Goal: Information Seeking & Learning: Check status

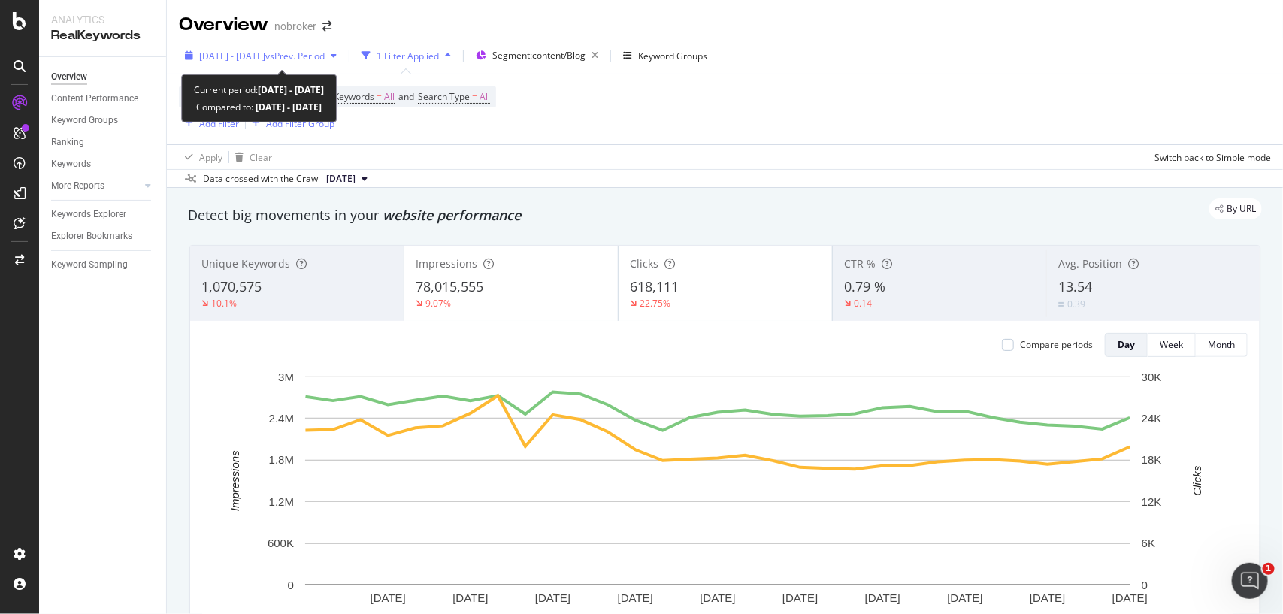
click at [313, 64] on div "[DATE] - [DATE] vs Prev. Period" at bounding box center [261, 55] width 164 height 23
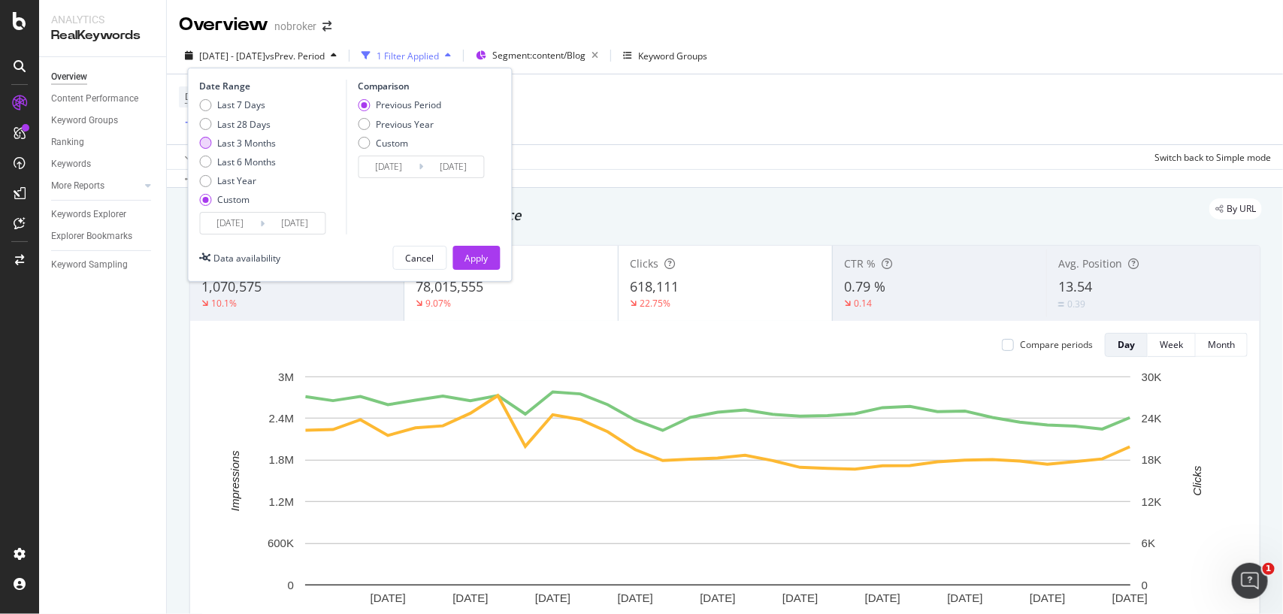
click at [265, 143] on div "Last 3 Months" at bounding box center [247, 143] width 59 height 13
type input "[DATE]"
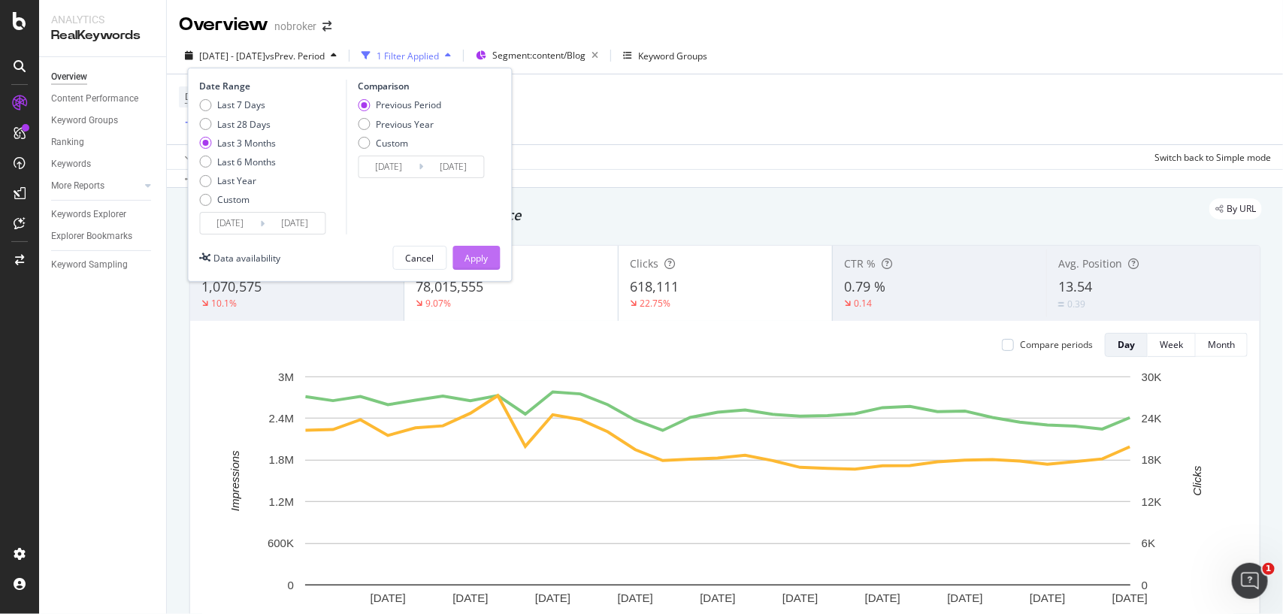
click at [457, 253] on button "Apply" at bounding box center [476, 258] width 47 height 24
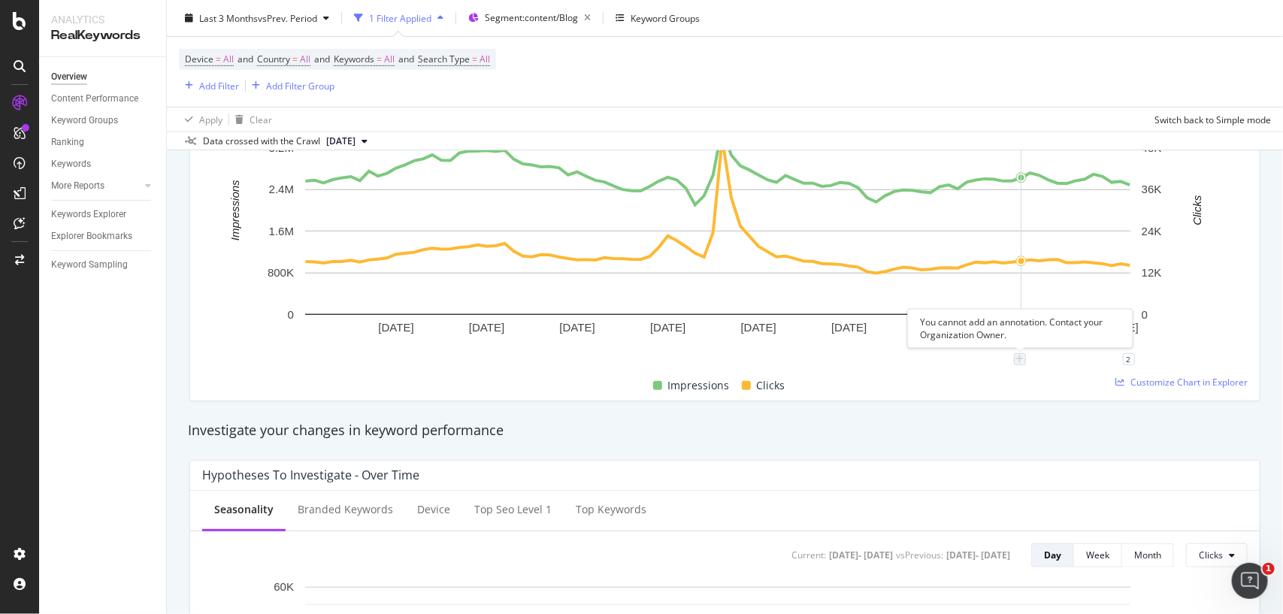
scroll to position [274, 0]
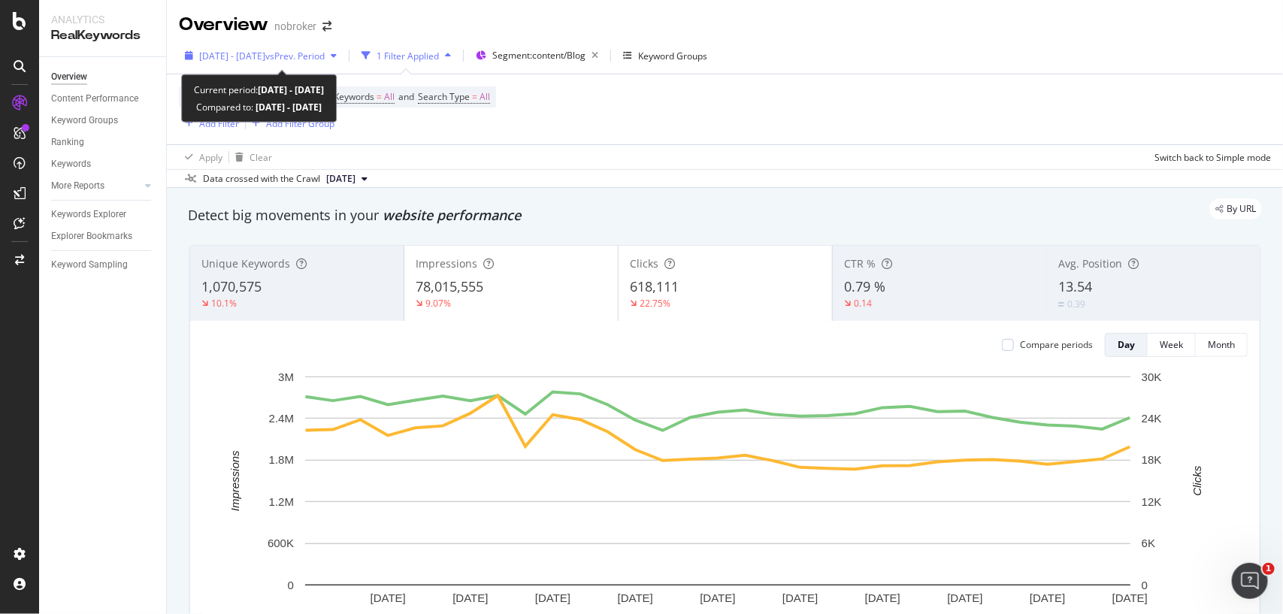
click at [314, 51] on span "vs Prev. Period" at bounding box center [294, 56] width 59 height 13
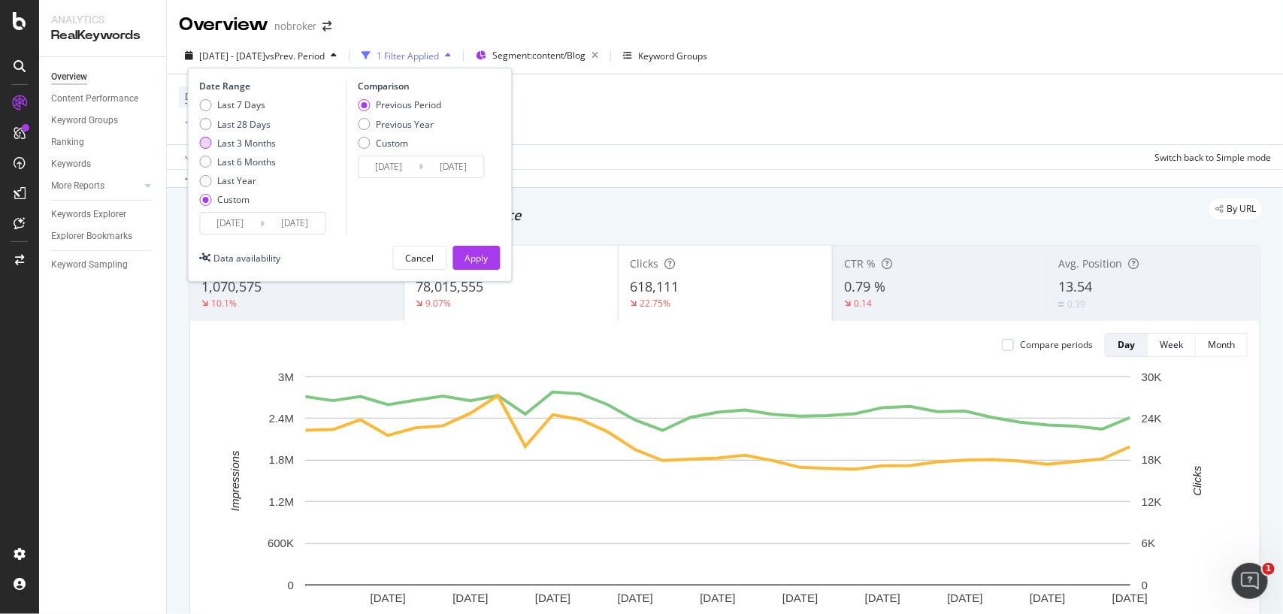
click at [246, 144] on div "Last 3 Months" at bounding box center [247, 143] width 59 height 13
type input "[DATE]"
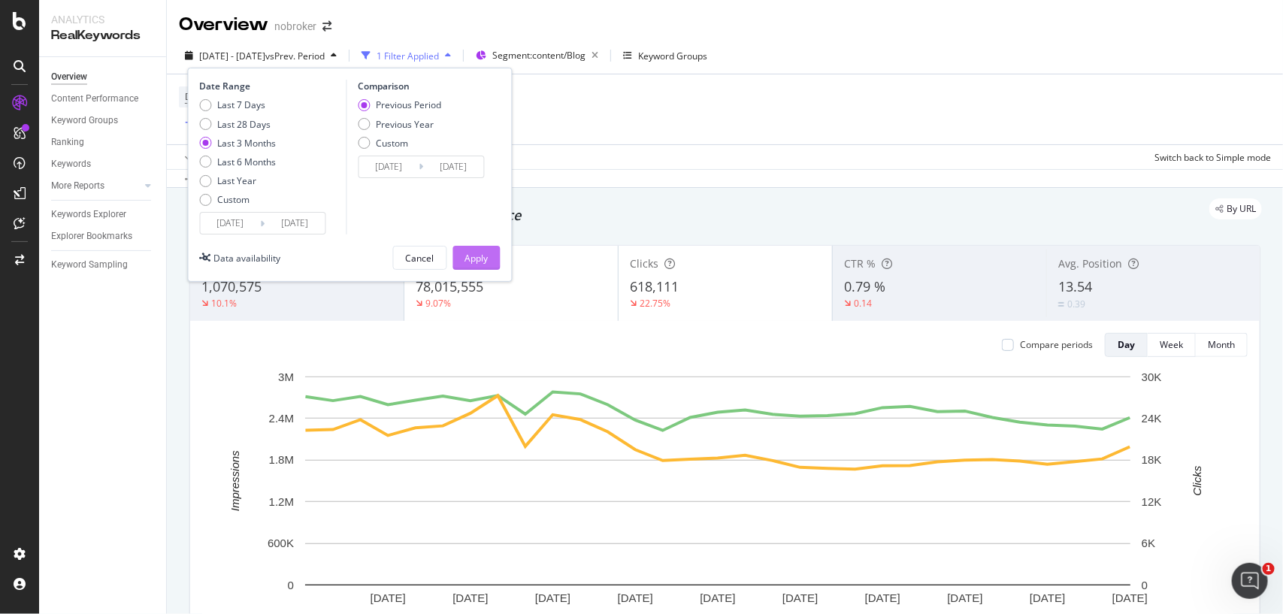
click at [478, 264] on div "Apply" at bounding box center [476, 258] width 23 height 13
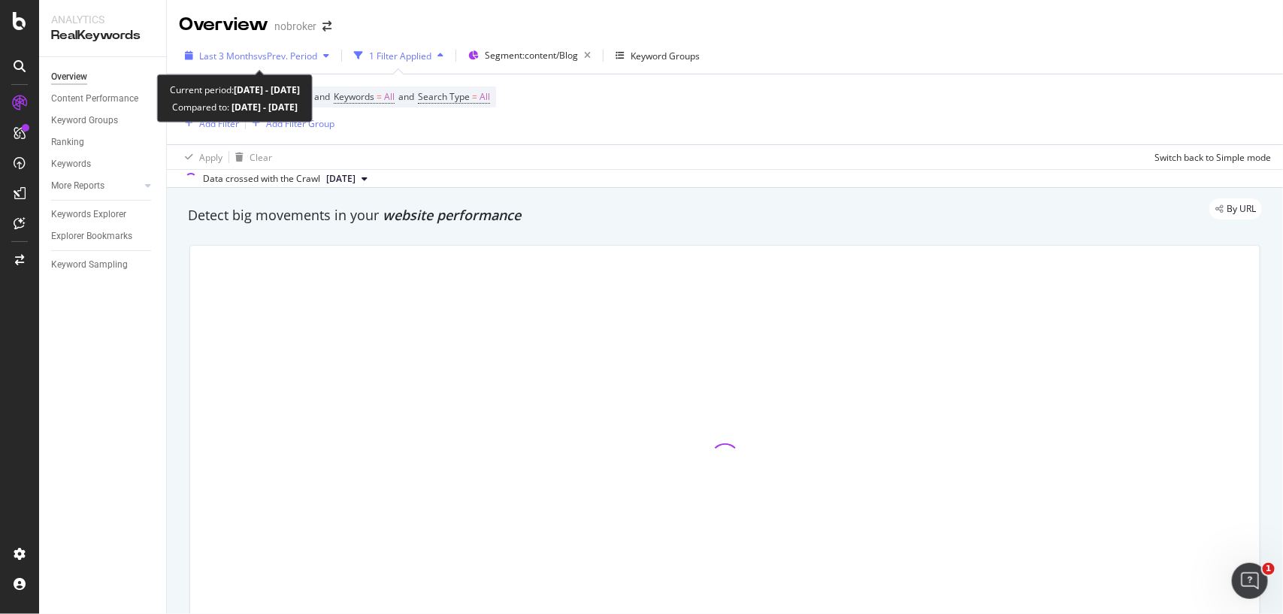
click at [267, 57] on span "vs Prev. Period" at bounding box center [287, 56] width 59 height 13
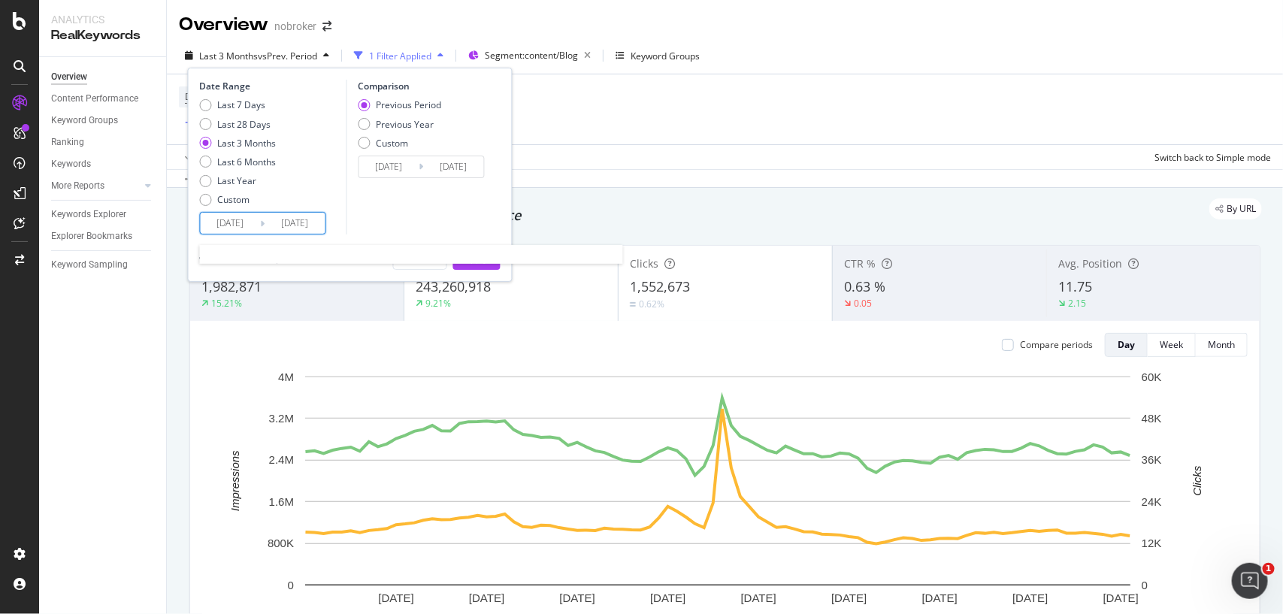
click at [250, 223] on input "[DATE]" at bounding box center [231, 223] width 60 height 21
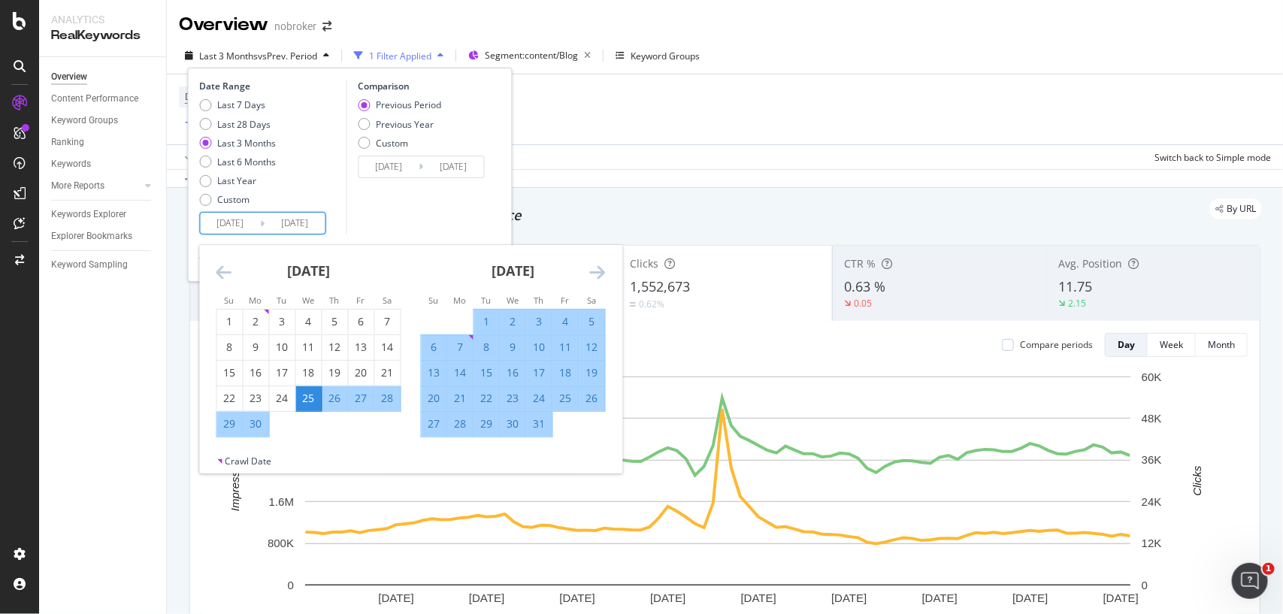
click at [609, 268] on div "[DATE] 1 2 3 4 5 6 7 8 9 10 11 12 13 14 15 16 17 18 19 20 21 22 23 24 25 26 27 …" at bounding box center [513, 341] width 205 height 192
click at [600, 268] on icon "Move forward to switch to the next month." at bounding box center [598, 272] width 16 height 18
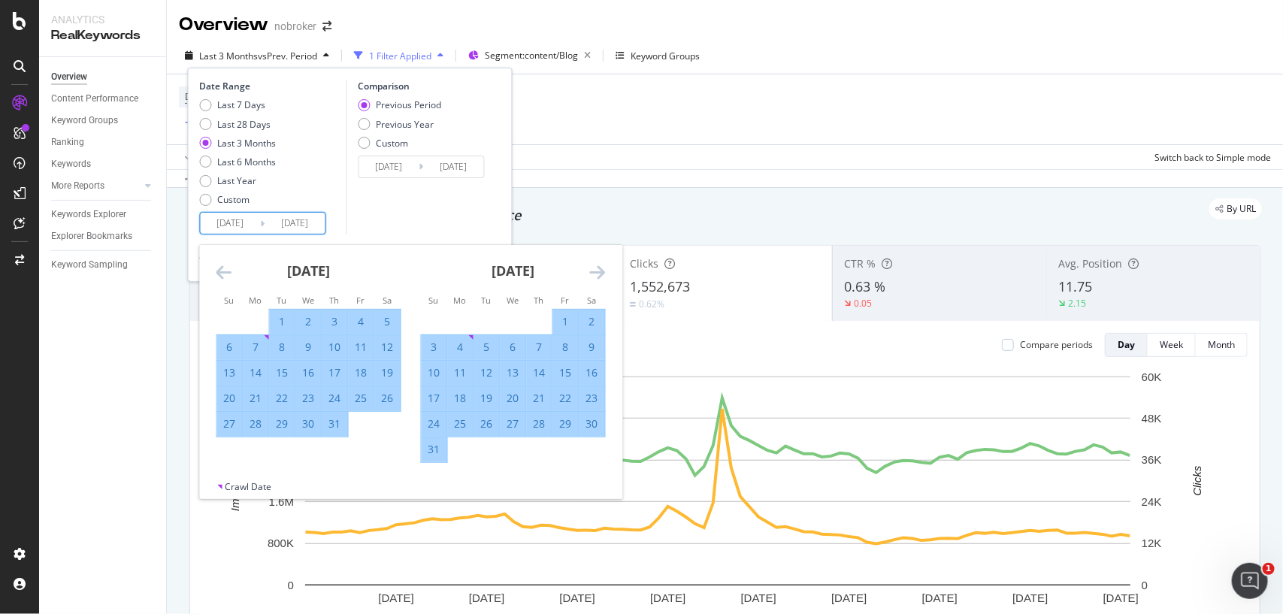
click at [600, 268] on icon "Move forward to switch to the next month." at bounding box center [598, 272] width 16 height 18
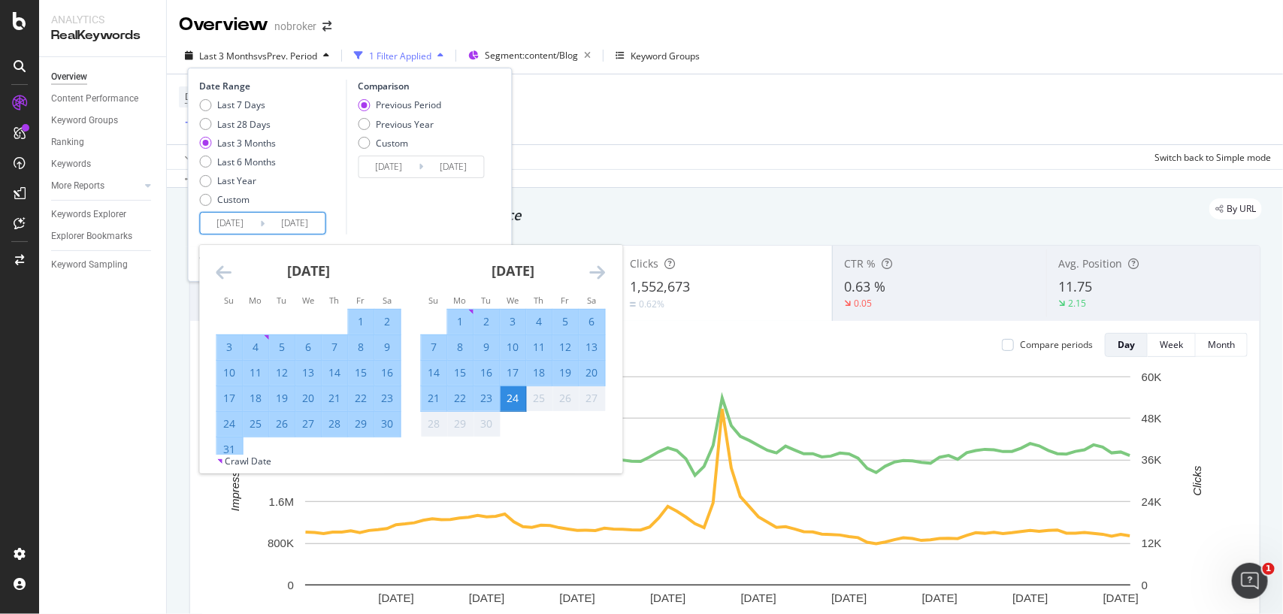
click at [457, 320] on div "1" at bounding box center [461, 321] width 26 height 15
type input "[DATE]"
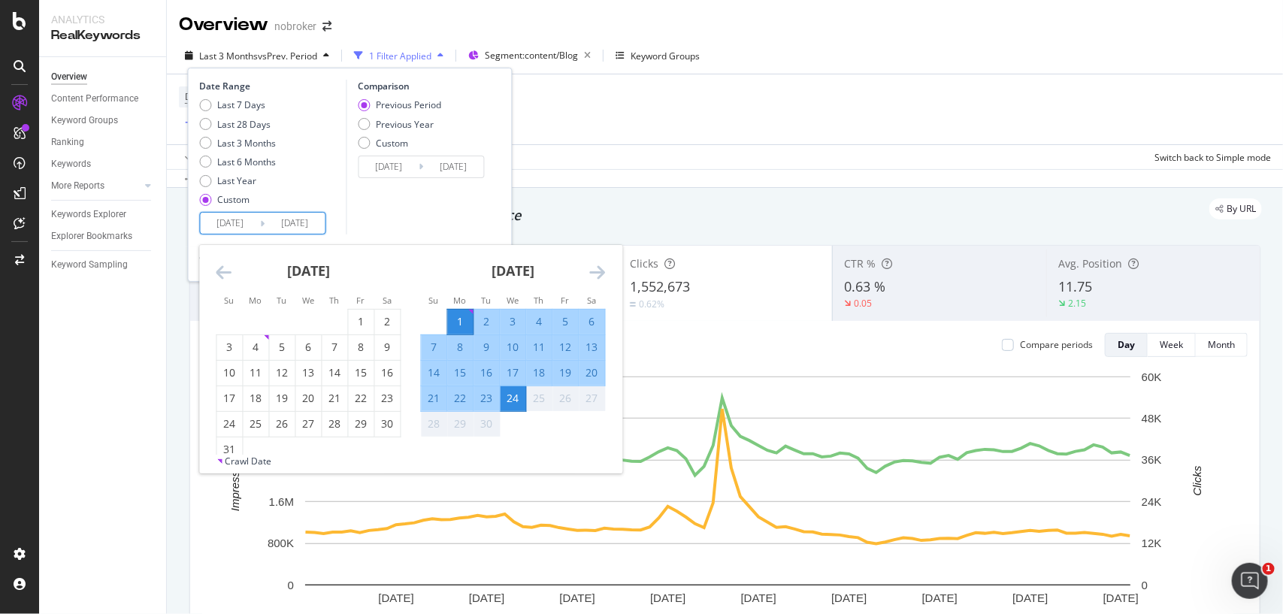
click at [512, 404] on div "24" at bounding box center [514, 398] width 26 height 15
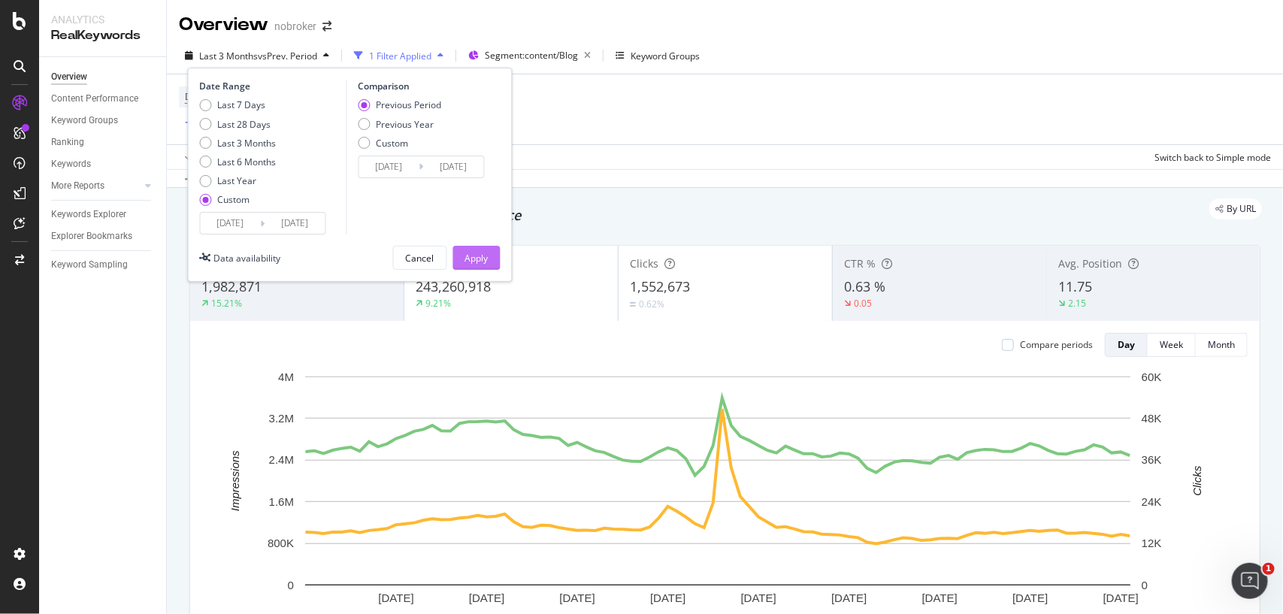
click at [468, 256] on div "Apply" at bounding box center [476, 258] width 23 height 13
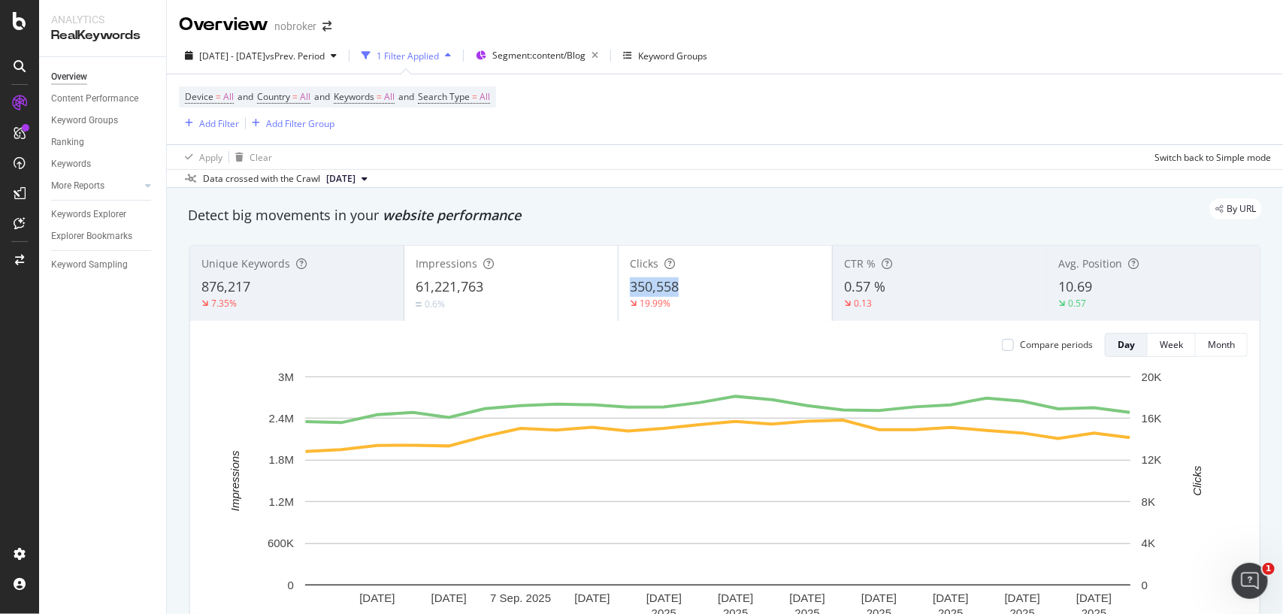
copy span "350,558"
drag, startPoint x: 694, startPoint y: 292, endPoint x: 282, endPoint y: 268, distance: 412.7
click at [282, 268] on div "Unique Keywords 876,217 7.35% Impressions 61,221,763 0.6% Clicks 350,558 19.99%…" at bounding box center [725, 283] width 1070 height 75
click at [614, 186] on div "Data crossed with the Crawl [DATE]" at bounding box center [725, 178] width 1116 height 18
copy span "61,221,763"
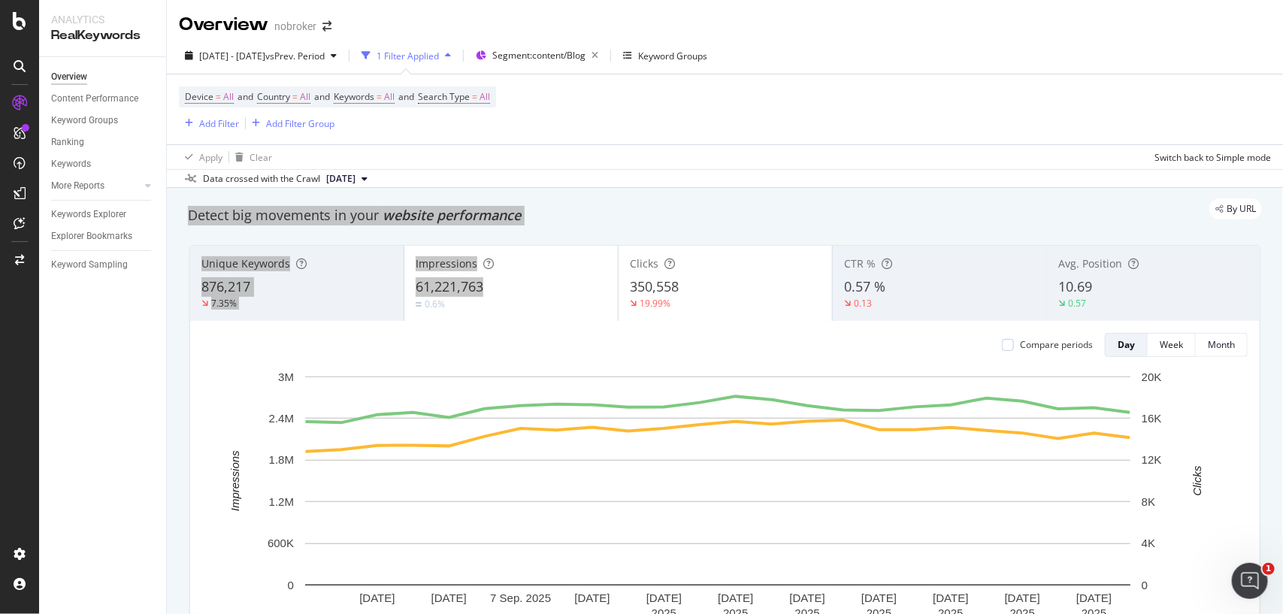
drag, startPoint x: 500, startPoint y: 289, endPoint x: 283, endPoint y: 192, distance: 237.9
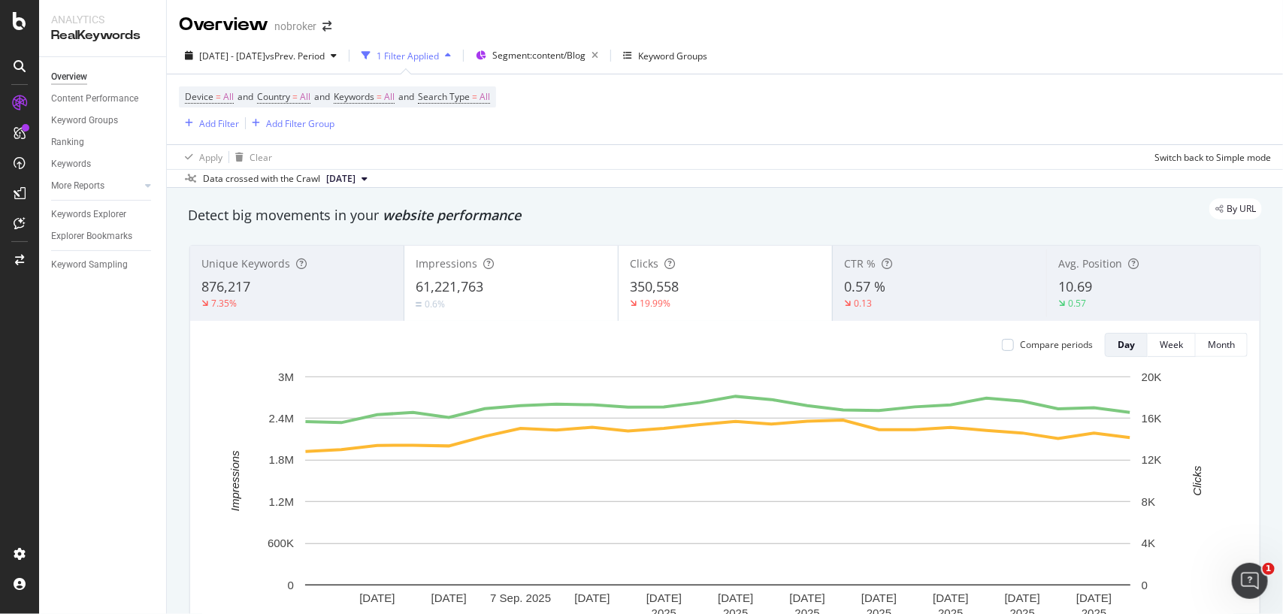
click at [659, 167] on div "Apply Clear Switch back to Simple mode" at bounding box center [725, 156] width 1116 height 25
copy span "10.69"
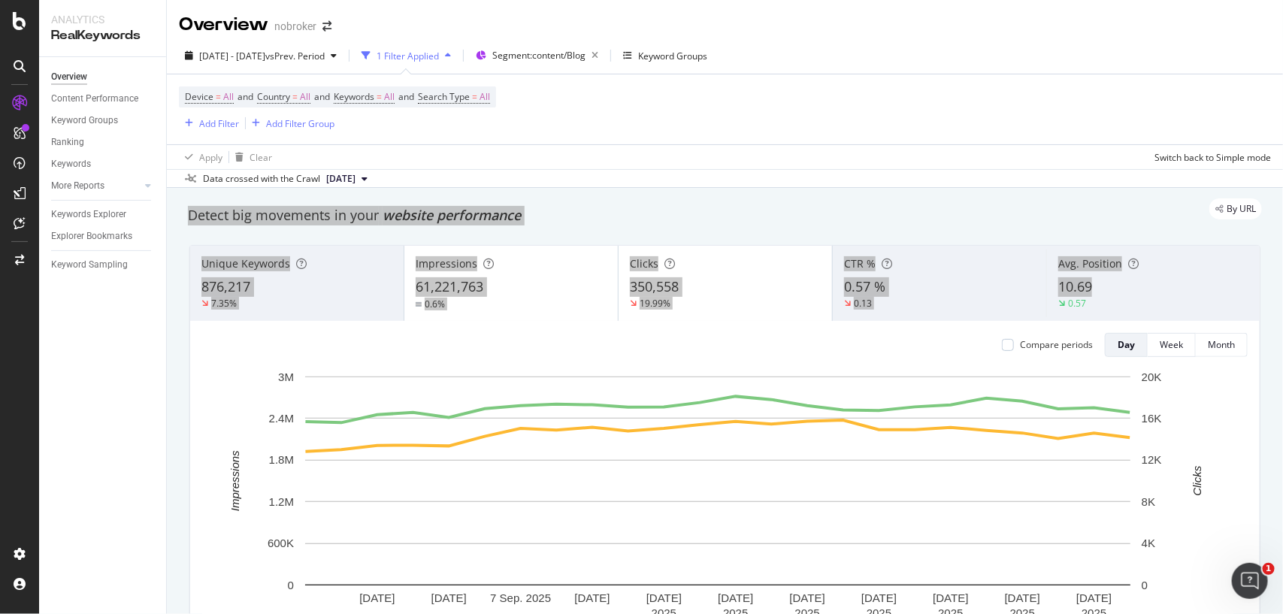
drag, startPoint x: 1095, startPoint y: 288, endPoint x: 420, endPoint y: 196, distance: 681.4
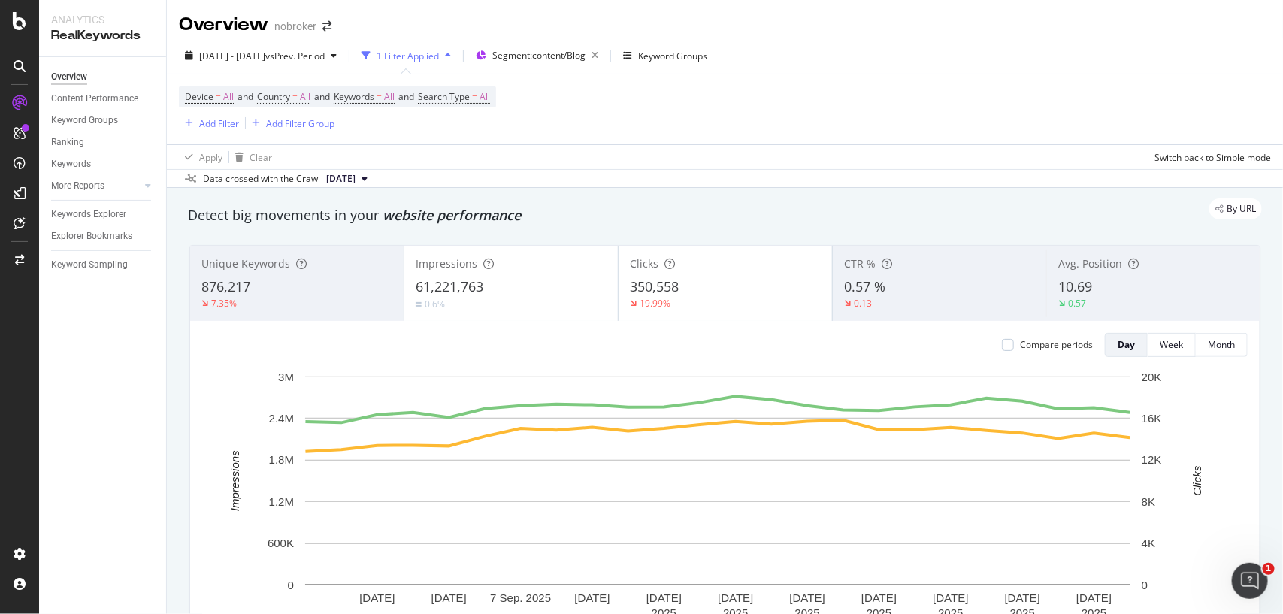
click at [768, 209] on div "By URL" at bounding box center [717, 208] width 1089 height 21
